Goal: Task Accomplishment & Management: Manage account settings

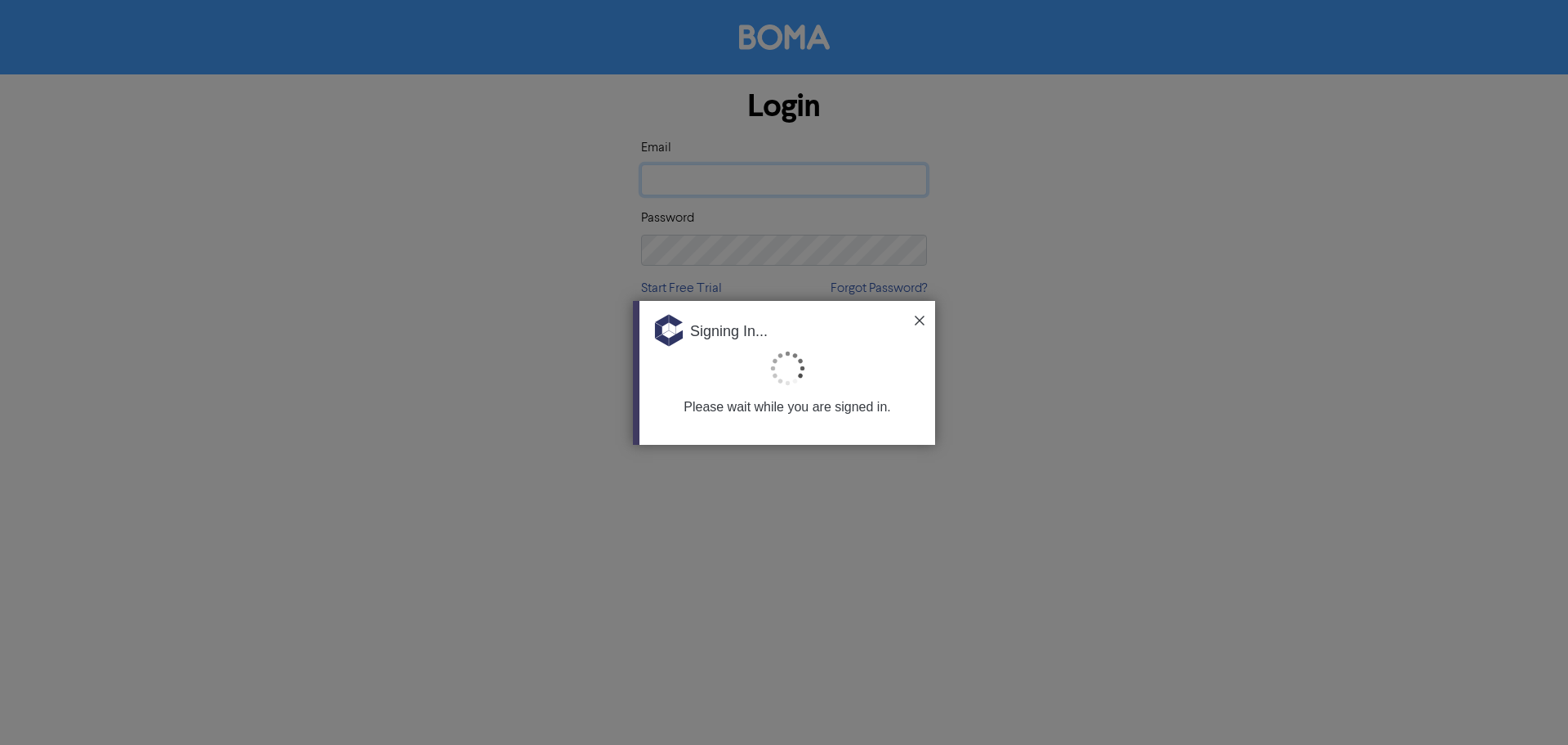
type input "[EMAIL_ADDRESS][PERSON_NAME][DOMAIN_NAME]"
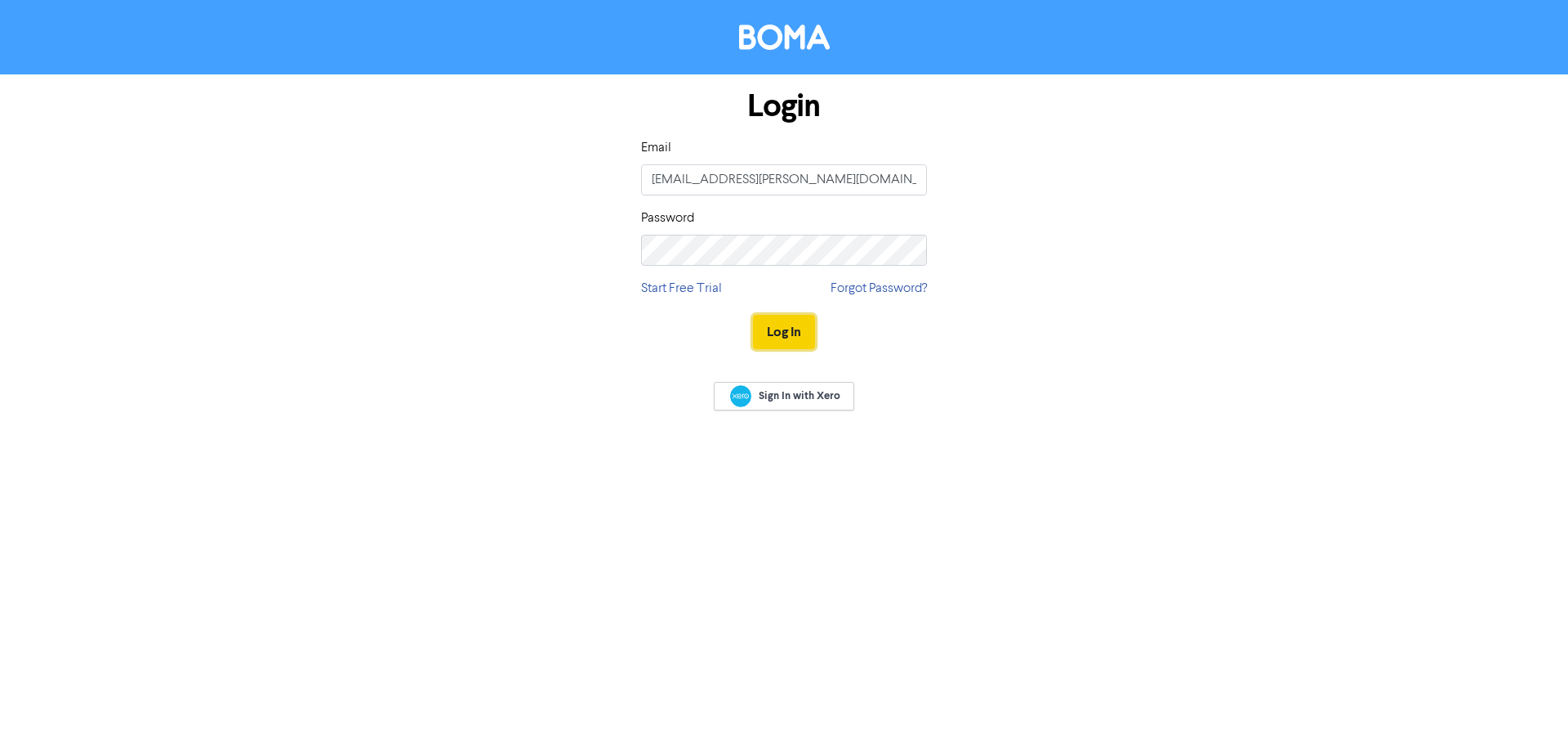
click at [765, 328] on button "Log In" at bounding box center [784, 332] width 62 height 35
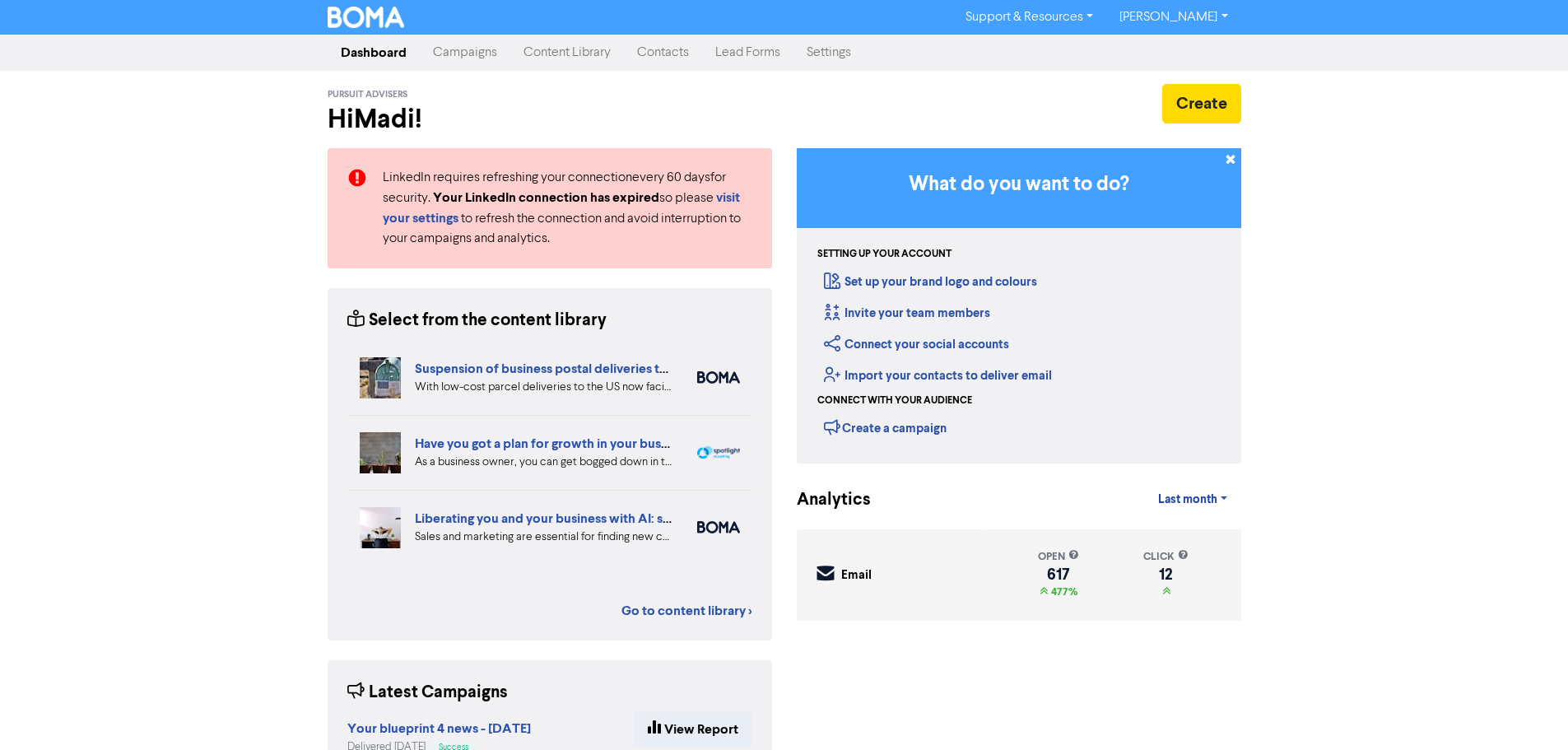
click at [449, 61] on link "Campaigns" at bounding box center [466, 52] width 91 height 33
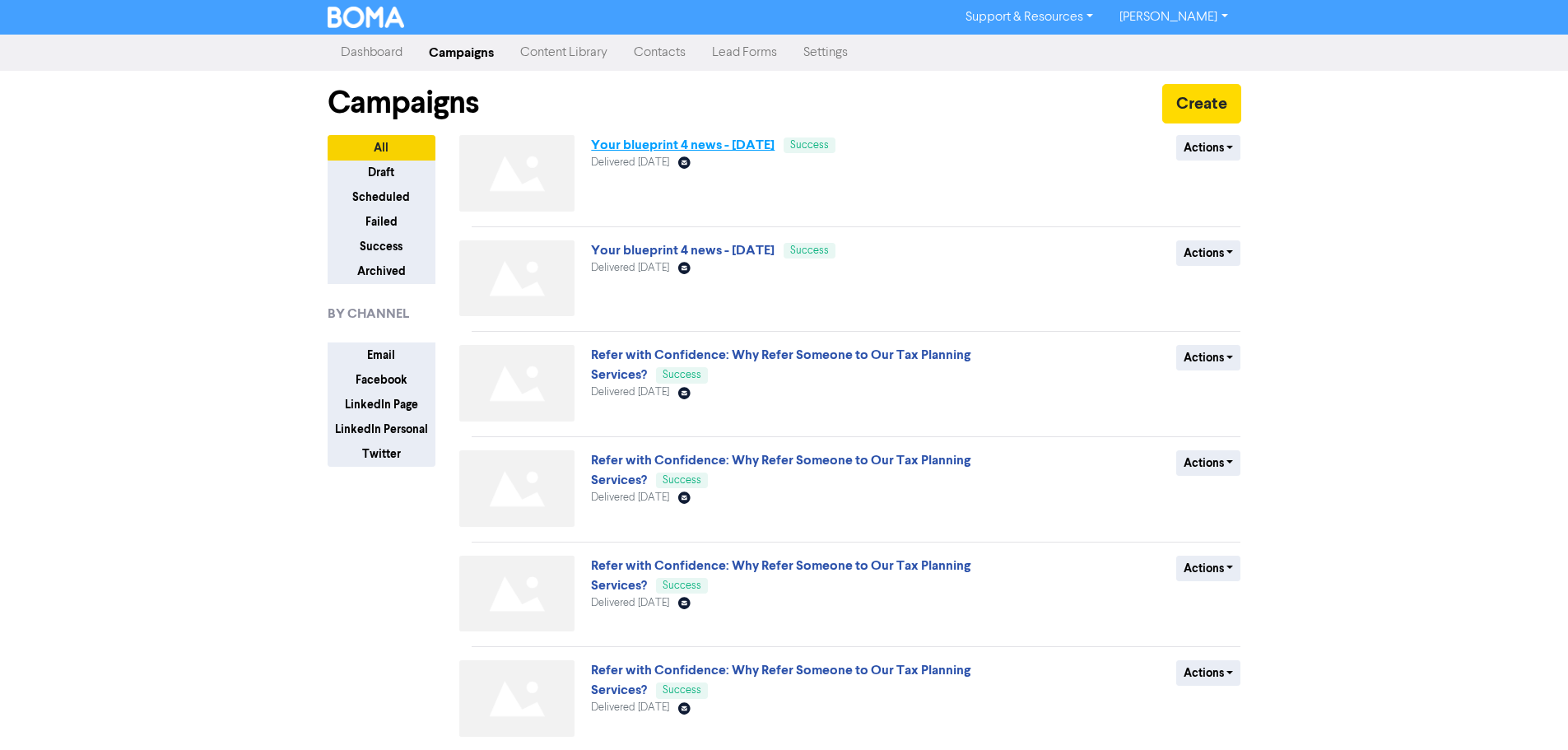
click at [696, 146] on link "Your blueprint 4 news - [DATE]" at bounding box center [683, 144] width 184 height 16
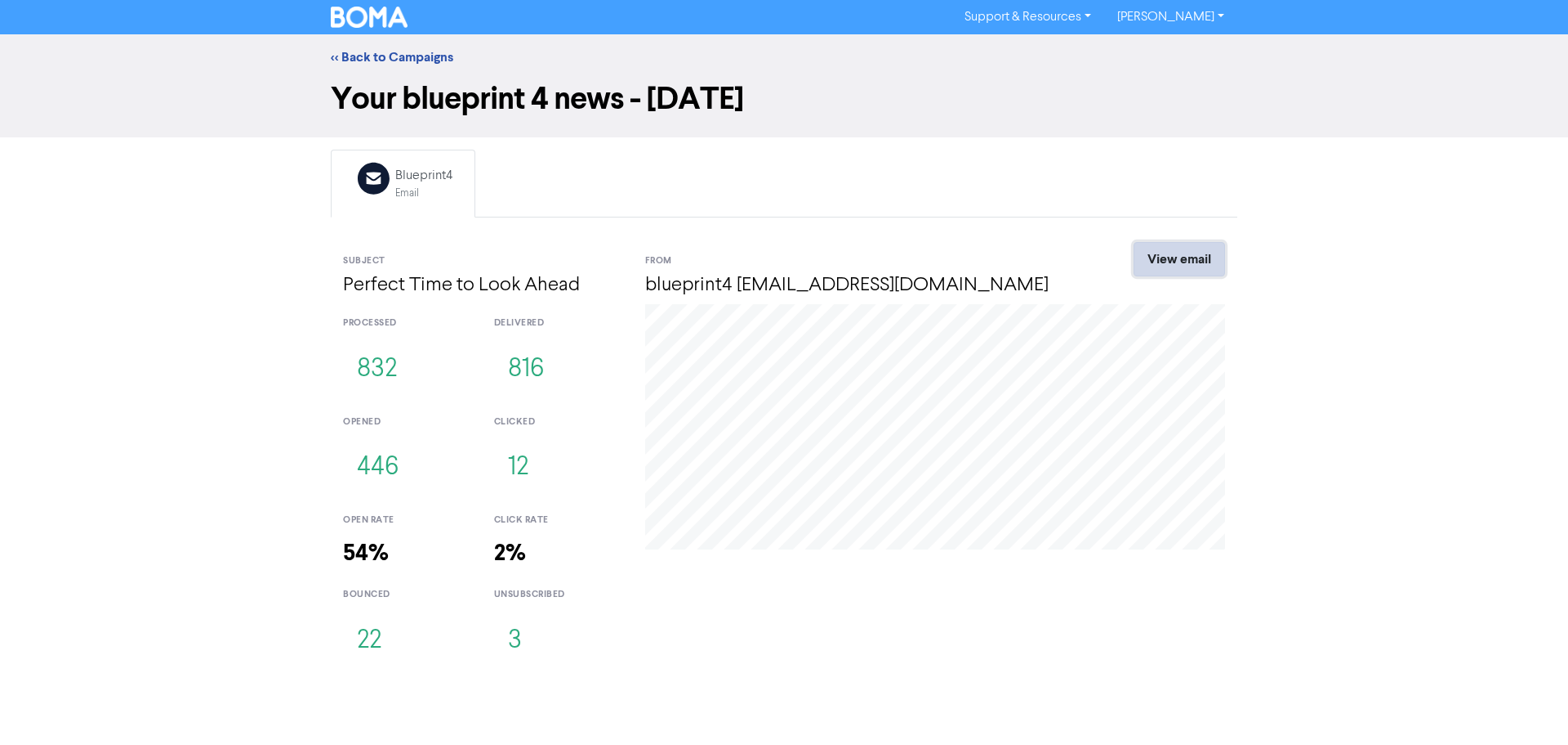
click at [1165, 250] on link "View email" at bounding box center [1179, 259] width 91 height 35
